Goal: Download file/media

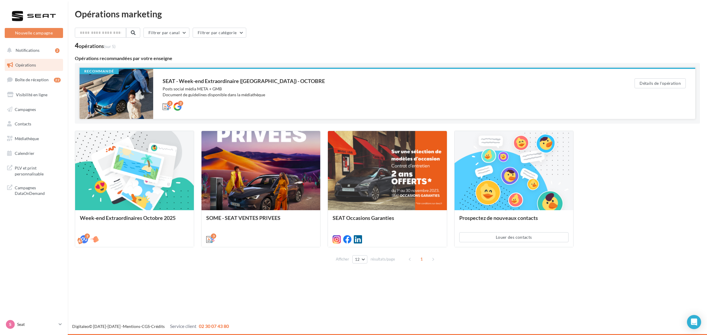
click at [241, 103] on div "2 2" at bounding box center [387, 105] width 448 height 7
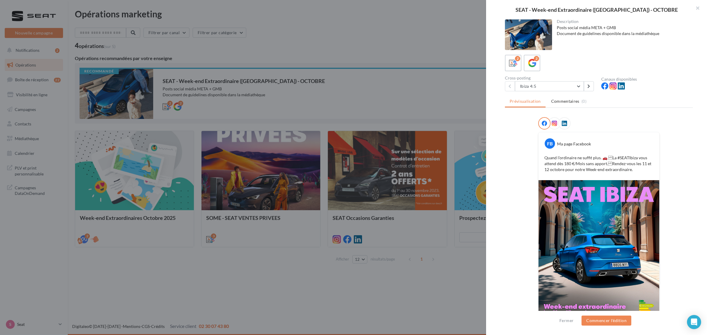
click at [461, 68] on div at bounding box center [353, 167] width 707 height 335
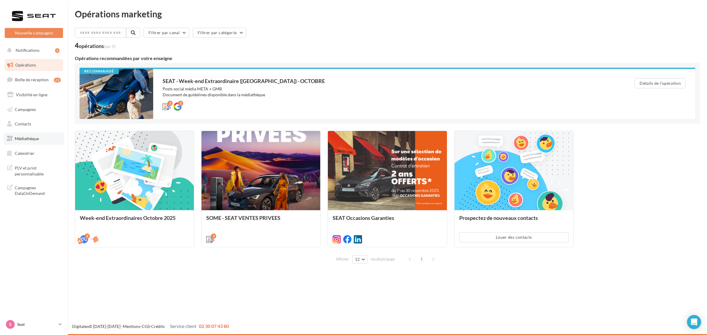
click at [25, 141] on link "Médiathèque" at bounding box center [34, 138] width 61 height 12
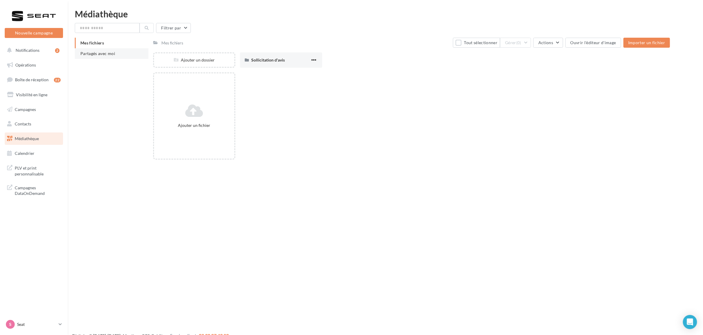
click at [114, 52] on span "Partagés avec moi" at bounding box center [97, 53] width 35 height 5
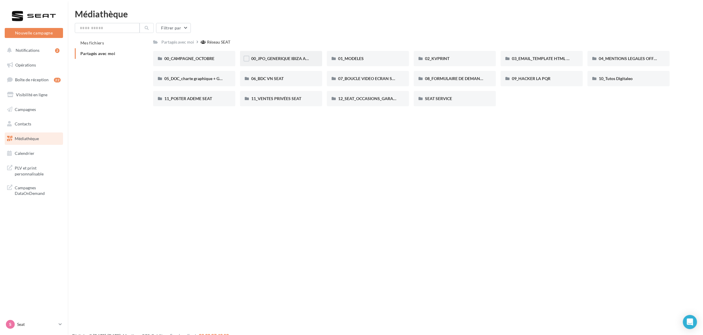
click at [275, 62] on div "00_JPO_GENERIQUE IBIZA ARONA" at bounding box center [281, 58] width 82 height 15
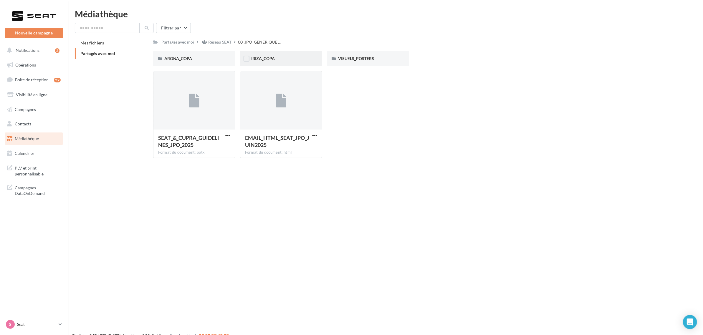
click at [289, 57] on div "IBIZA_COPA" at bounding box center [281, 59] width 60 height 6
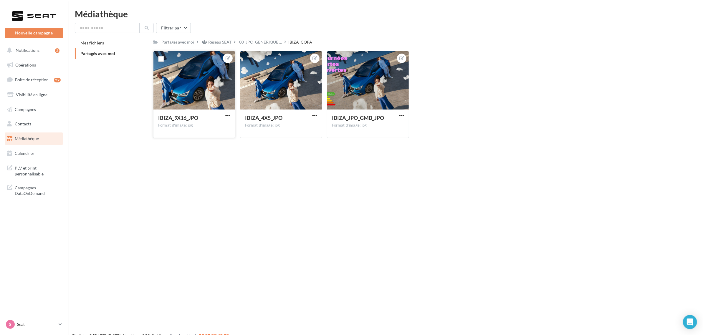
click at [231, 122] on div "IBIZA_9X16_JPO Format d'image: jpg" at bounding box center [194, 124] width 82 height 28
click at [225, 116] on span "button" at bounding box center [227, 115] width 5 height 5
click at [208, 142] on button "Télécharger" at bounding box center [200, 142] width 62 height 15
click at [268, 43] on span "00_JPO_GENERIQUE ..." at bounding box center [260, 42] width 43 height 6
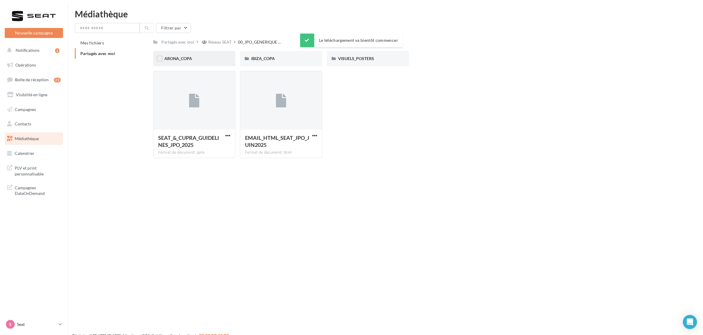
click at [209, 58] on div "ARONA_COPA" at bounding box center [194, 59] width 60 height 6
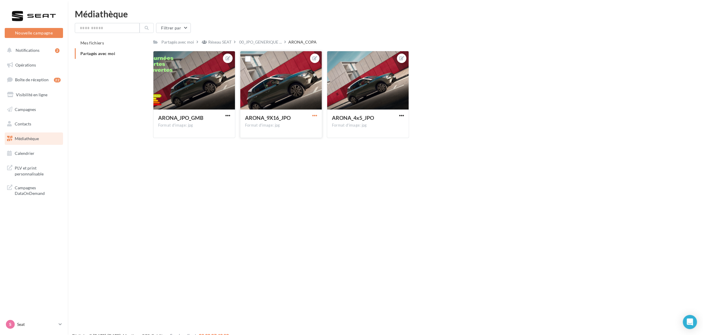
click at [315, 113] on span "button" at bounding box center [314, 115] width 5 height 5
click at [305, 145] on button "Télécharger" at bounding box center [287, 142] width 62 height 15
click at [222, 44] on div "Réseau SEAT" at bounding box center [219, 42] width 23 height 6
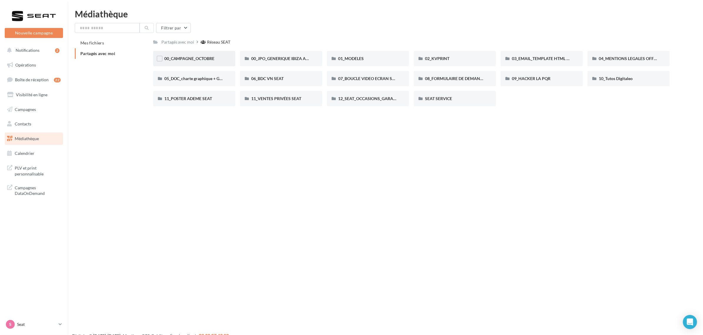
click at [211, 61] on div "00_CAMPAGNE_OCTOBRE" at bounding box center [194, 59] width 60 height 6
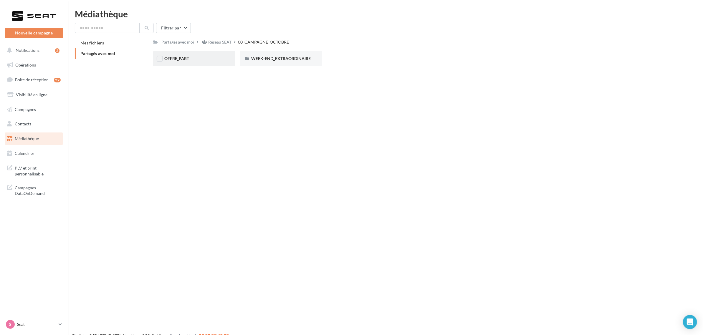
click at [210, 60] on div "OFFRE_PART" at bounding box center [194, 59] width 60 height 6
click at [210, 60] on div "ARONA" at bounding box center [194, 59] width 60 height 6
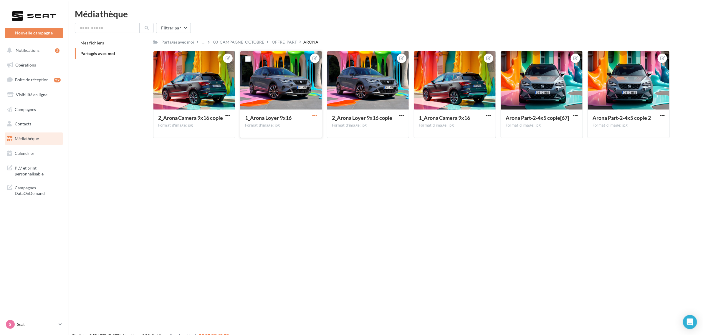
click at [313, 116] on span "button" at bounding box center [314, 115] width 5 height 5
click at [296, 143] on button "Télécharger" at bounding box center [287, 142] width 62 height 15
click at [287, 42] on div "OFFRE_PART" at bounding box center [284, 42] width 25 height 6
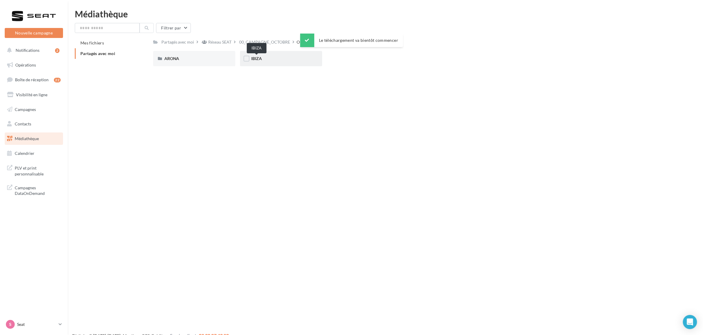
click at [256, 59] on span "IBIZA" at bounding box center [256, 58] width 11 height 5
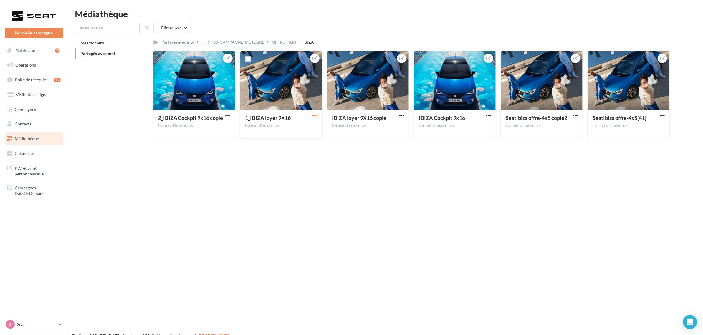
click at [314, 113] on span "button" at bounding box center [314, 115] width 5 height 5
click at [293, 144] on button "Télécharger" at bounding box center [287, 142] width 62 height 15
click at [43, 127] on link "Contacts" at bounding box center [34, 124] width 61 height 12
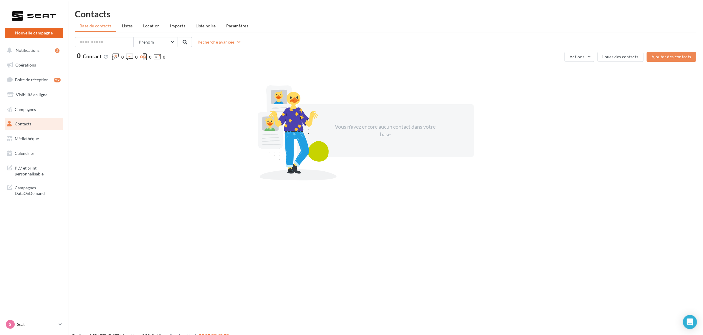
click at [37, 35] on button "Nouvelle campagne" at bounding box center [34, 33] width 58 height 10
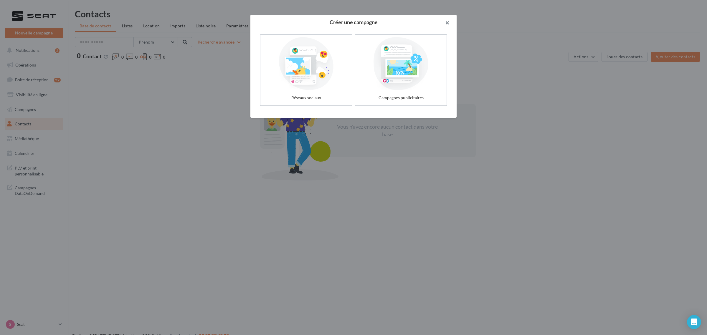
click at [446, 22] on button "button" at bounding box center [445, 24] width 24 height 18
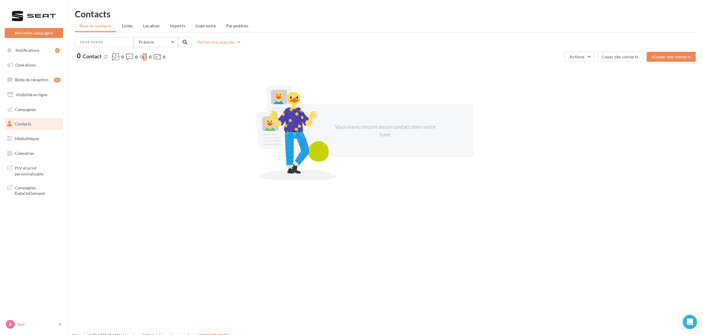
click at [27, 325] on p "Seat" at bounding box center [36, 325] width 39 height 6
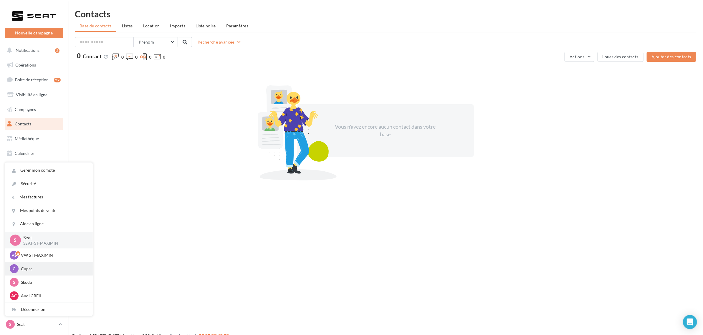
click at [37, 267] on p "Cupra" at bounding box center [53, 269] width 65 height 6
